Goal: Find specific page/section: Find specific page/section

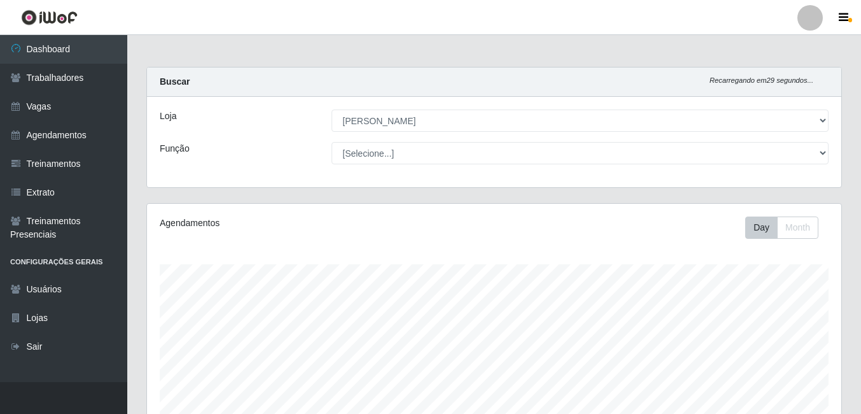
select select "430"
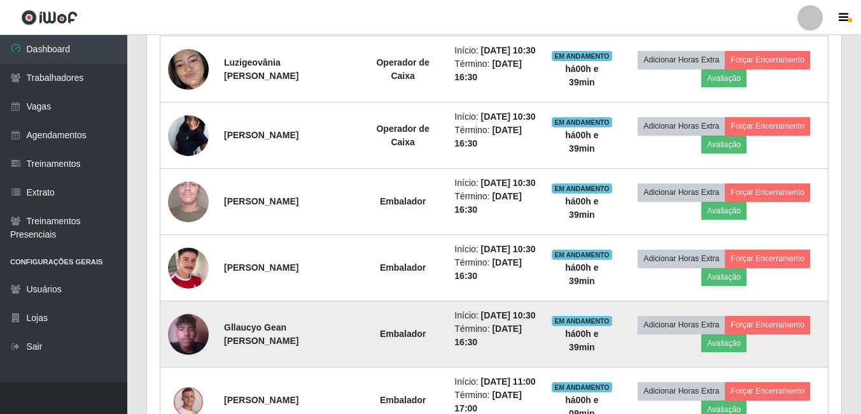
scroll to position [1192, 0]
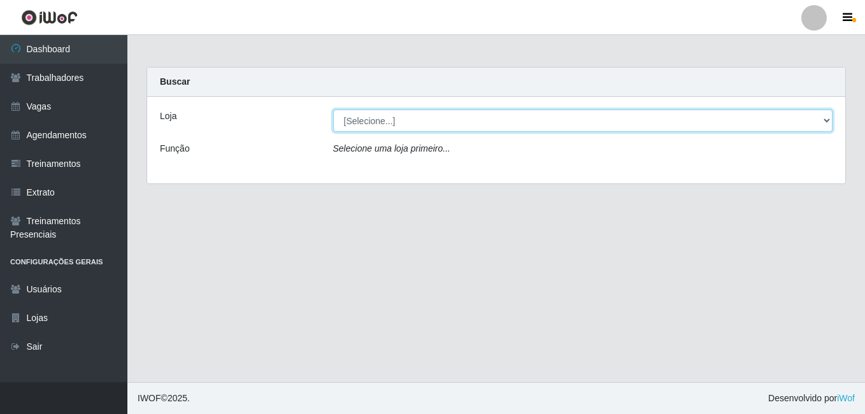
click at [674, 125] on select "[Selecione...] [PERSON_NAME]" at bounding box center [583, 120] width 500 height 22
click at [821, 115] on select "[Selecione...] [PERSON_NAME]" at bounding box center [583, 120] width 500 height 22
select select "430"
click at [333, 109] on select "[Selecione...] [PERSON_NAME]" at bounding box center [583, 120] width 500 height 22
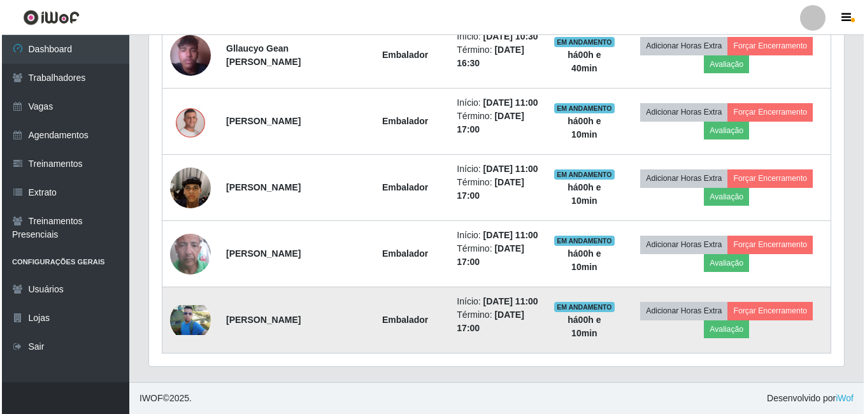
scroll to position [1319, 0]
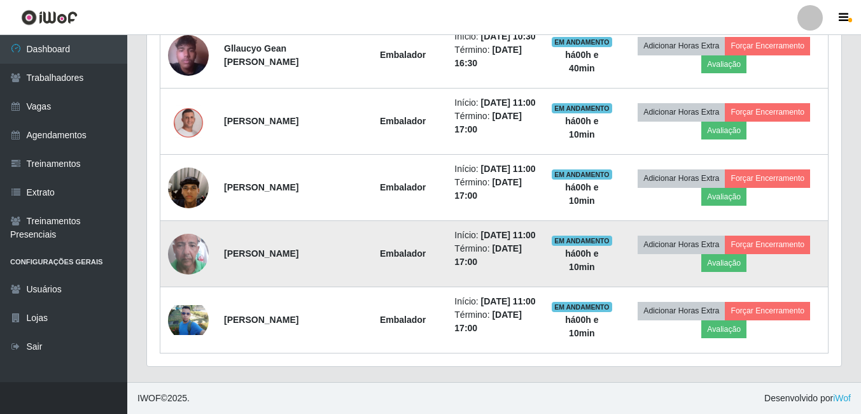
click at [191, 226] on img at bounding box center [188, 254] width 41 height 73
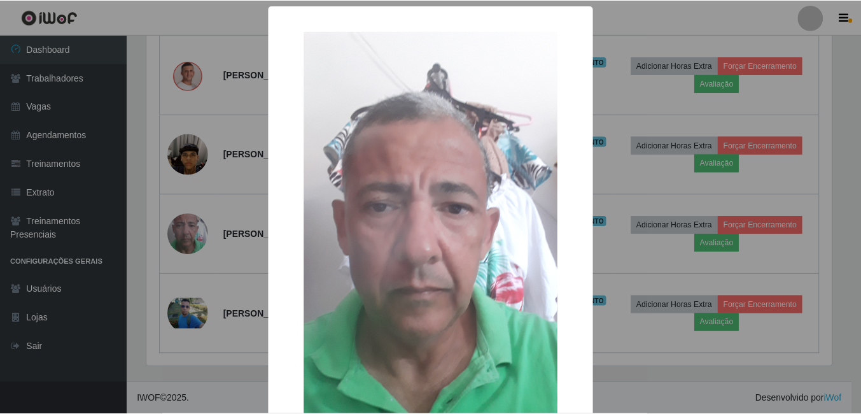
scroll to position [264, 688]
click at [449, 233] on img at bounding box center [432, 257] width 255 height 453
click at [183, 233] on div "× OK Cancel" at bounding box center [432, 207] width 865 height 414
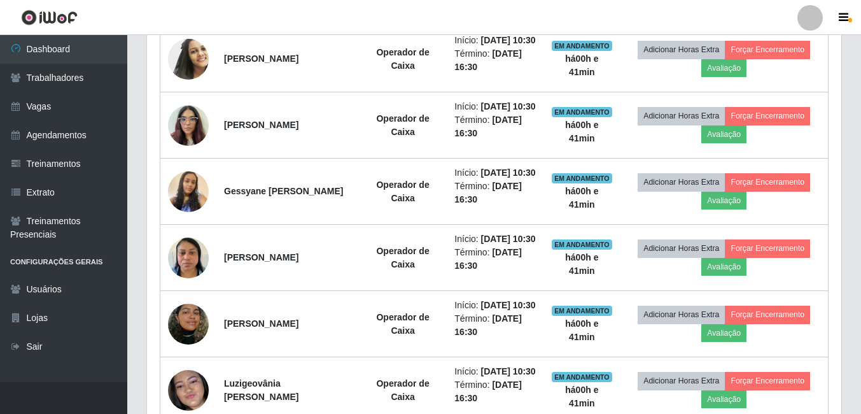
scroll to position [364, 0]
